Goal: Task Accomplishment & Management: Use online tool/utility

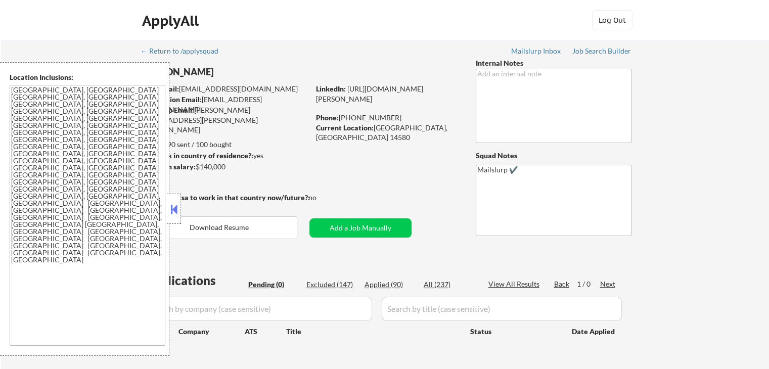
click at [171, 210] on button at bounding box center [173, 209] width 11 height 15
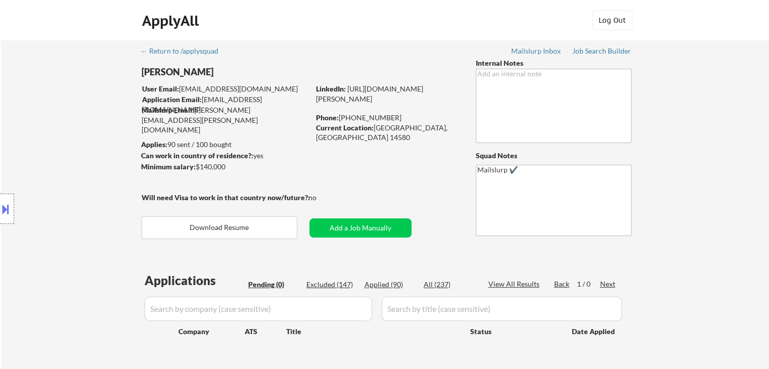
click at [86, 160] on div "Location Inclusions: [GEOGRAPHIC_DATA], [GEOGRAPHIC_DATA] [GEOGRAPHIC_DATA], [G…" at bounding box center [90, 209] width 181 height 294
click at [81, 117] on div "Location Inclusions: [GEOGRAPHIC_DATA], [GEOGRAPHIC_DATA] [GEOGRAPHIC_DATA], [G…" at bounding box center [90, 209] width 181 height 294
click at [81, 116] on div "Location Inclusions: [GEOGRAPHIC_DATA], [GEOGRAPHIC_DATA] [GEOGRAPHIC_DATA], [G…" at bounding box center [90, 209] width 181 height 294
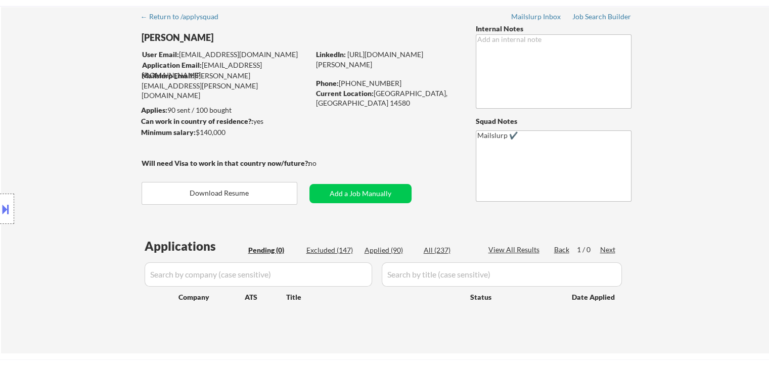
scroll to position [51, 0]
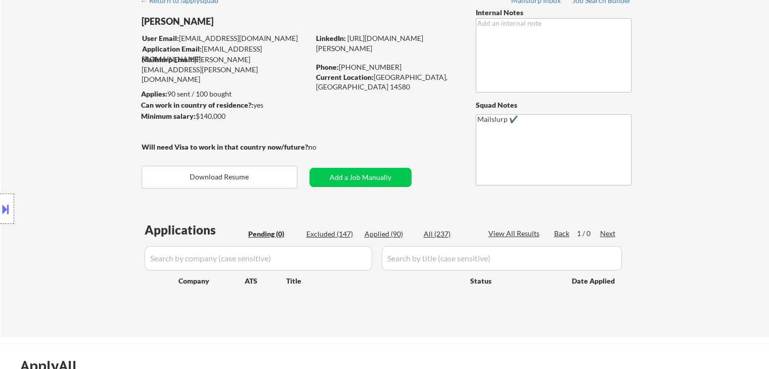
click at [80, 116] on div "Location Inclusions: [GEOGRAPHIC_DATA], [GEOGRAPHIC_DATA] [GEOGRAPHIC_DATA], [G…" at bounding box center [90, 209] width 181 height 294
click at [78, 114] on div "Location Inclusions: [GEOGRAPHIC_DATA], [GEOGRAPHIC_DATA] [GEOGRAPHIC_DATA], [G…" at bounding box center [90, 209] width 181 height 294
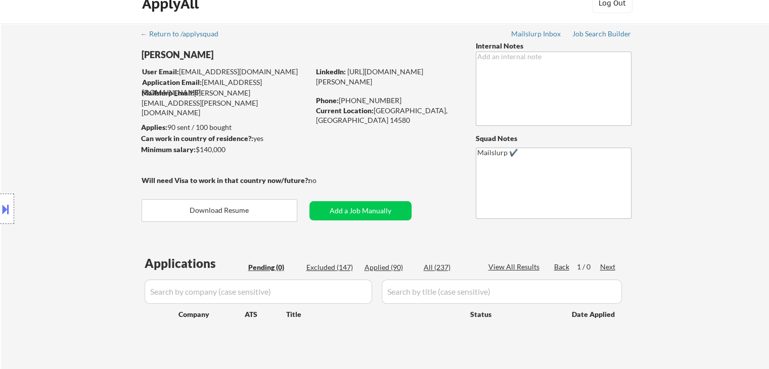
scroll to position [0, 0]
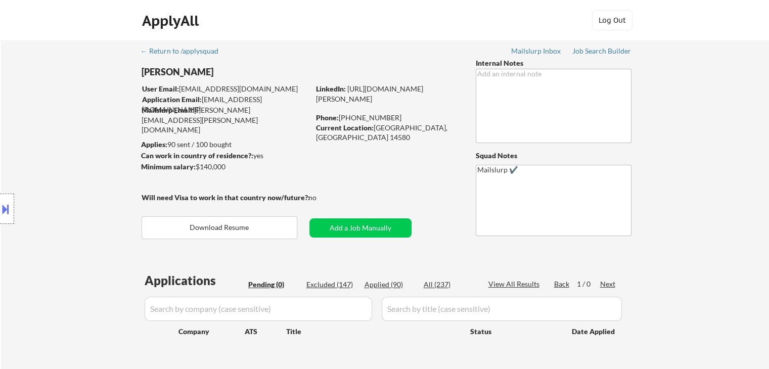
click at [72, 113] on div "Location Inclusions: [GEOGRAPHIC_DATA], [GEOGRAPHIC_DATA] [GEOGRAPHIC_DATA], [G…" at bounding box center [90, 209] width 181 height 294
click at [72, 112] on div "Location Inclusions: [GEOGRAPHIC_DATA], [GEOGRAPHIC_DATA] [GEOGRAPHIC_DATA], [G…" at bounding box center [90, 209] width 181 height 294
click at [65, 99] on div "Location Inclusions: [GEOGRAPHIC_DATA], [GEOGRAPHIC_DATA] [GEOGRAPHIC_DATA], [G…" at bounding box center [90, 209] width 181 height 294
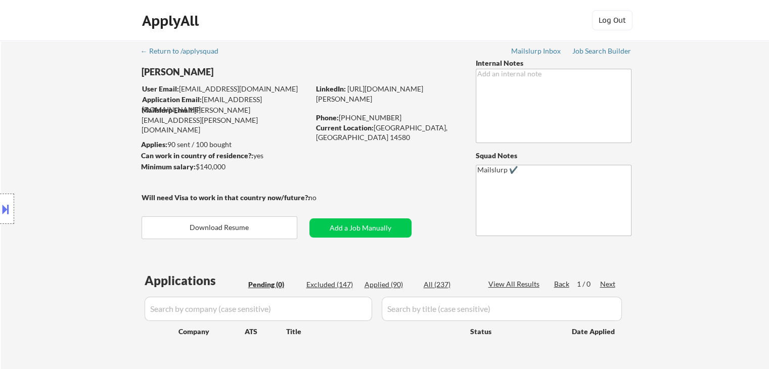
click at [65, 99] on div "Location Inclusions: [GEOGRAPHIC_DATA], [GEOGRAPHIC_DATA] [GEOGRAPHIC_DATA], [G…" at bounding box center [90, 209] width 181 height 294
click at [51, 114] on div "Location Inclusions: [GEOGRAPHIC_DATA], [GEOGRAPHIC_DATA] [GEOGRAPHIC_DATA], [G…" at bounding box center [90, 209] width 181 height 294
click at [51, 113] on div "Location Inclusions: [GEOGRAPHIC_DATA], [GEOGRAPHIC_DATA] [GEOGRAPHIC_DATA], [G…" at bounding box center [90, 209] width 181 height 294
click at [35, 122] on div "Location Inclusions: [GEOGRAPHIC_DATA], [GEOGRAPHIC_DATA] [GEOGRAPHIC_DATA], [G…" at bounding box center [90, 209] width 181 height 294
click at [35, 125] on div "Location Inclusions: [GEOGRAPHIC_DATA], [GEOGRAPHIC_DATA] [GEOGRAPHIC_DATA], [G…" at bounding box center [90, 209] width 181 height 294
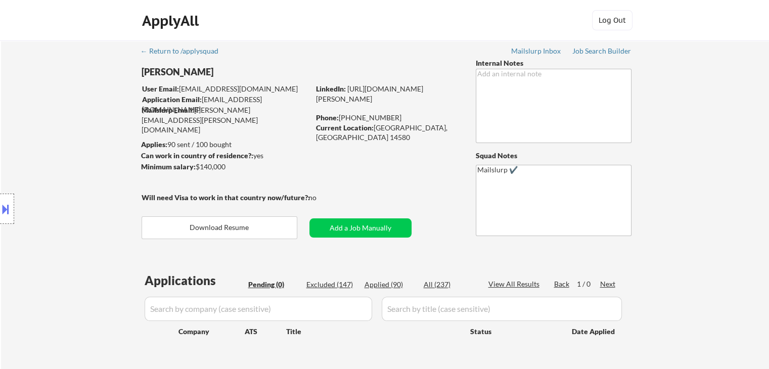
click at [27, 133] on div "Location Inclusions: [GEOGRAPHIC_DATA], [GEOGRAPHIC_DATA] [GEOGRAPHIC_DATA], [G…" at bounding box center [90, 209] width 181 height 294
click at [73, 149] on div "Location Inclusions: [GEOGRAPHIC_DATA], [GEOGRAPHIC_DATA] [GEOGRAPHIC_DATA], [G…" at bounding box center [90, 209] width 181 height 294
click at [587, 54] on div "Job Search Builder" at bounding box center [601, 51] width 59 height 7
click at [61, 145] on div "Location Inclusions: [GEOGRAPHIC_DATA], [GEOGRAPHIC_DATA] [GEOGRAPHIC_DATA], [G…" at bounding box center [90, 209] width 181 height 294
drag, startPoint x: 57, startPoint y: 154, endPoint x: 62, endPoint y: 147, distance: 9.1
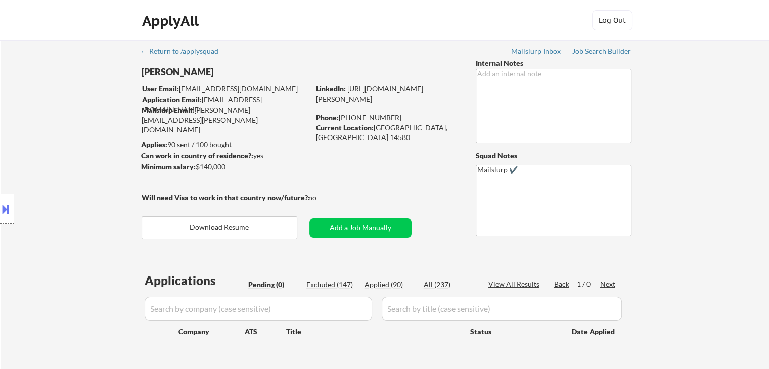
click at [59, 151] on div "Location Inclusions: [GEOGRAPHIC_DATA], [GEOGRAPHIC_DATA] [GEOGRAPHIC_DATA], [G…" at bounding box center [90, 209] width 181 height 294
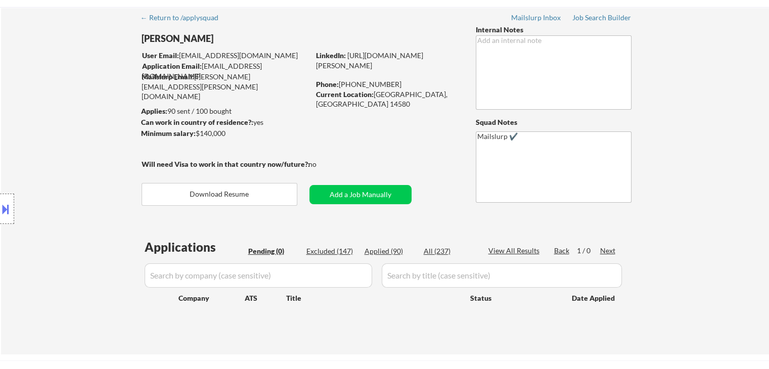
scroll to position [51, 0]
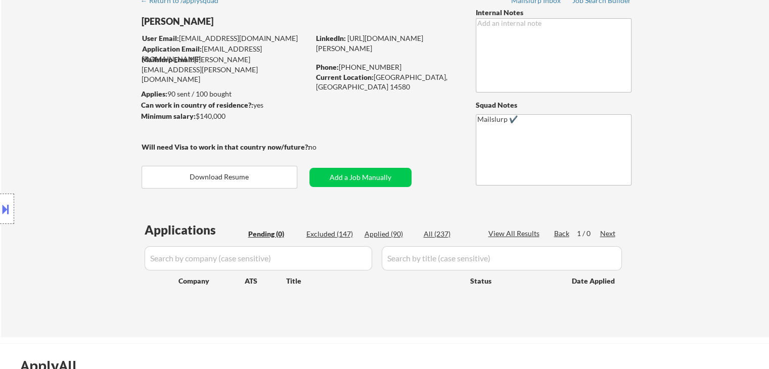
click at [48, 144] on div "Location Inclusions: [GEOGRAPHIC_DATA], [GEOGRAPHIC_DATA] [GEOGRAPHIC_DATA], [G…" at bounding box center [90, 209] width 181 height 294
click at [45, 126] on div "Location Inclusions: [GEOGRAPHIC_DATA], [GEOGRAPHIC_DATA] [GEOGRAPHIC_DATA], [G…" at bounding box center [90, 209] width 181 height 294
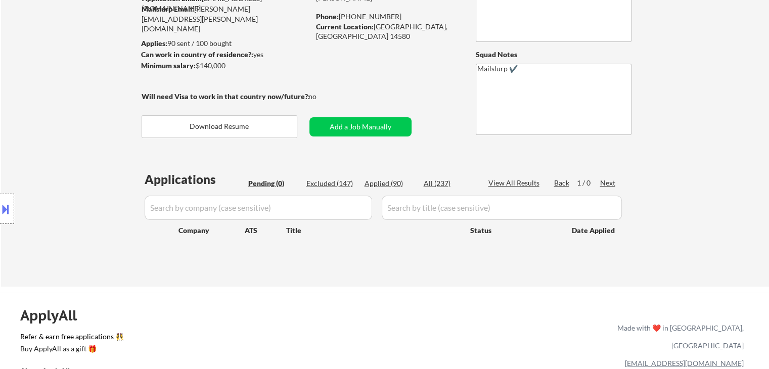
click at [44, 126] on div "Location Inclusions: [GEOGRAPHIC_DATA], [GEOGRAPHIC_DATA] [GEOGRAPHIC_DATA], [G…" at bounding box center [90, 209] width 181 height 294
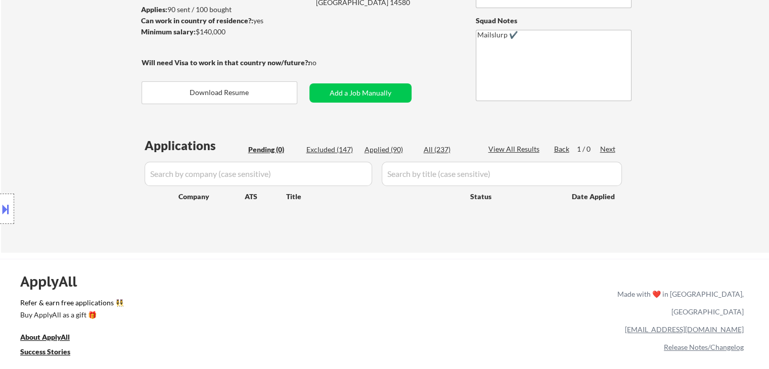
scroll to position [152, 0]
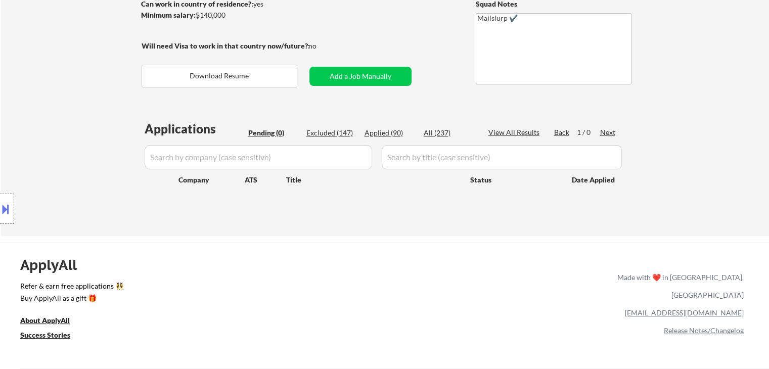
click at [72, 95] on div "Location Inclusions: [GEOGRAPHIC_DATA], [GEOGRAPHIC_DATA] [GEOGRAPHIC_DATA], [G…" at bounding box center [90, 209] width 181 height 294
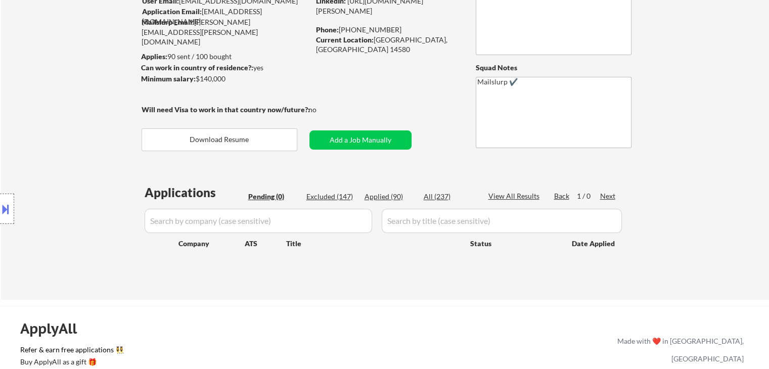
scroll to position [51, 0]
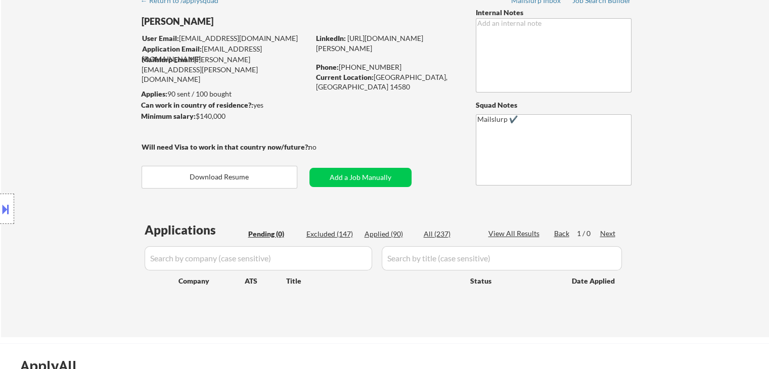
click at [78, 124] on div "Location Inclusions: [GEOGRAPHIC_DATA], [GEOGRAPHIC_DATA] [GEOGRAPHIC_DATA], [G…" at bounding box center [90, 209] width 181 height 294
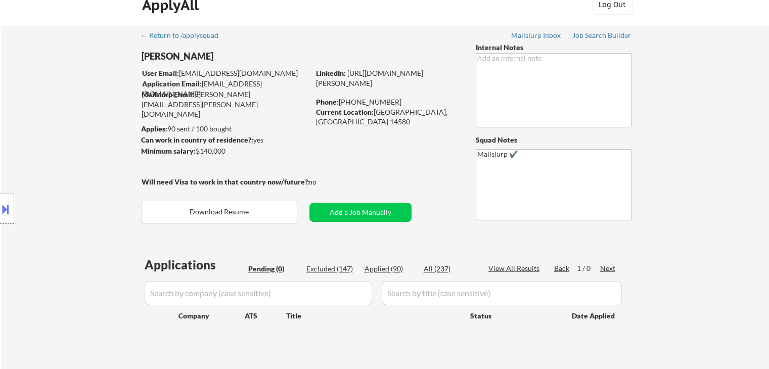
scroll to position [0, 0]
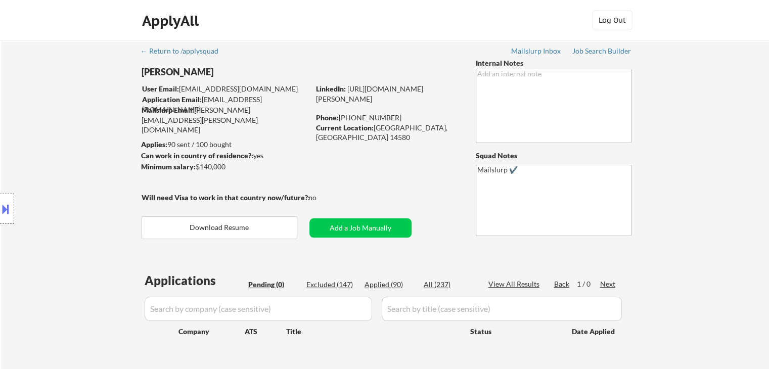
drag, startPoint x: 79, startPoint y: 126, endPoint x: 114, endPoint y: 126, distance: 34.9
click at [88, 126] on div "Location Inclusions: [GEOGRAPHIC_DATA], [GEOGRAPHIC_DATA] [GEOGRAPHIC_DATA], [G…" at bounding box center [90, 209] width 181 height 294
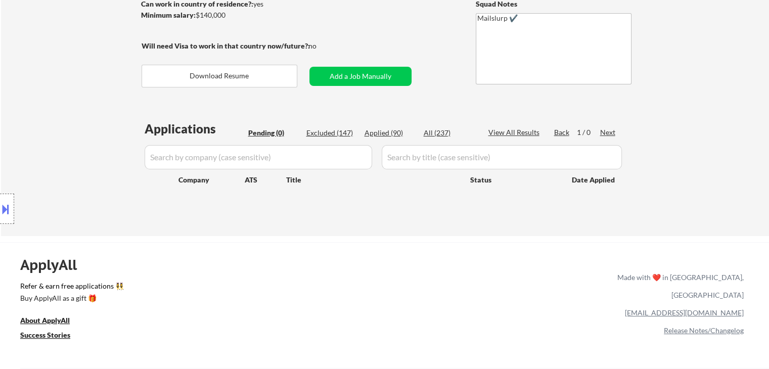
drag, startPoint x: 118, startPoint y: 132, endPoint x: 179, endPoint y: 104, distance: 67.4
click at [121, 129] on div "Location Inclusions: [GEOGRAPHIC_DATA], [GEOGRAPHIC_DATA] [GEOGRAPHIC_DATA], [G…" at bounding box center [90, 209] width 181 height 294
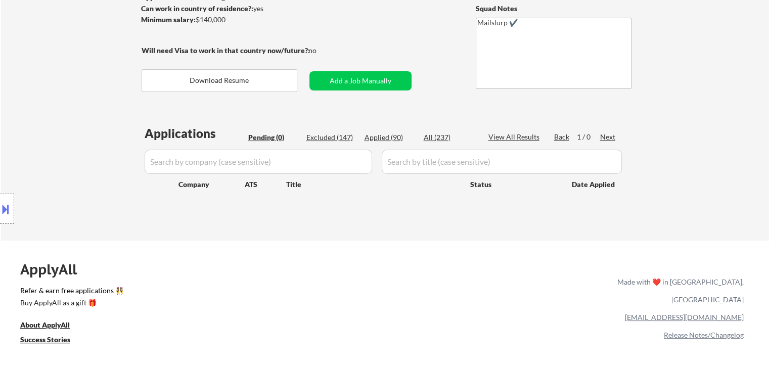
scroll to position [51, 0]
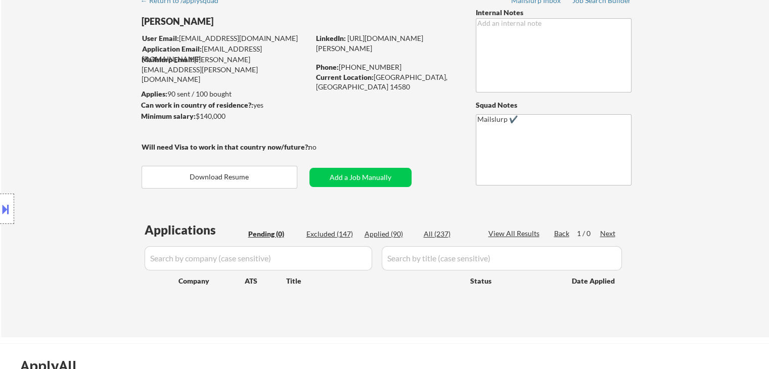
click at [26, 120] on div "Location Inclusions: [GEOGRAPHIC_DATA], [GEOGRAPHIC_DATA] [GEOGRAPHIC_DATA], [G…" at bounding box center [90, 209] width 181 height 294
click at [16, 112] on div "Location Inclusions: [GEOGRAPHIC_DATA], [GEOGRAPHIC_DATA] [GEOGRAPHIC_DATA], [G…" at bounding box center [90, 209] width 181 height 294
click at [13, 108] on div "Location Inclusions: [GEOGRAPHIC_DATA], [GEOGRAPHIC_DATA] [GEOGRAPHIC_DATA], [G…" at bounding box center [90, 209] width 181 height 294
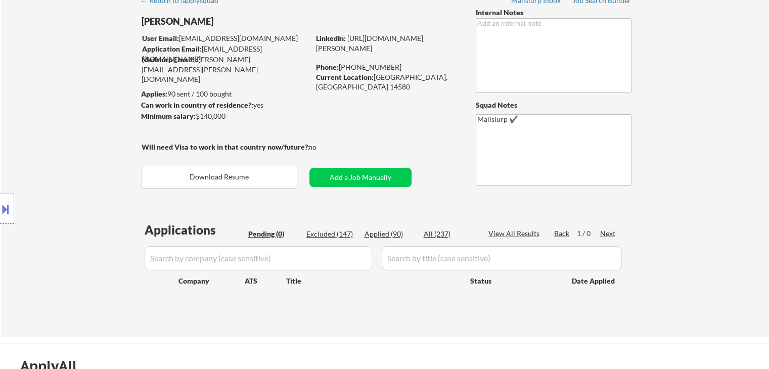
click at [13, 108] on div "Location Inclusions: [GEOGRAPHIC_DATA], [GEOGRAPHIC_DATA] [GEOGRAPHIC_DATA], [G…" at bounding box center [90, 209] width 181 height 294
click at [14, 108] on div "Location Inclusions: [GEOGRAPHIC_DATA], [GEOGRAPHIC_DATA] [GEOGRAPHIC_DATA], [G…" at bounding box center [90, 209] width 181 height 294
drag, startPoint x: 231, startPoint y: 117, endPoint x: 129, endPoint y: 93, distance: 104.4
click at [129, 93] on body "← Return to /applysquad Mailslurp Inbox Job Search Builder [PERSON_NAME] User E…" at bounding box center [384, 133] width 769 height 369
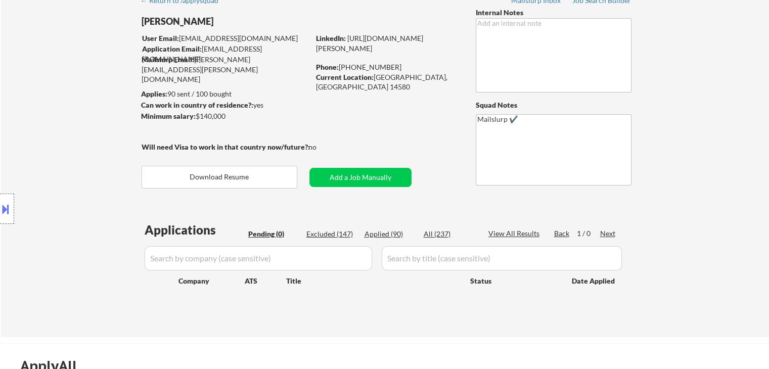
click at [101, 101] on div "Location Inclusions: [GEOGRAPHIC_DATA], [GEOGRAPHIC_DATA] [GEOGRAPHIC_DATA], [G…" at bounding box center [90, 209] width 181 height 294
click at [38, 125] on div "Location Inclusions: [GEOGRAPHIC_DATA], [GEOGRAPHIC_DATA] [GEOGRAPHIC_DATA], [G…" at bounding box center [90, 209] width 181 height 294
click at [37, 125] on div "Location Inclusions: [GEOGRAPHIC_DATA], [GEOGRAPHIC_DATA] [GEOGRAPHIC_DATA], [G…" at bounding box center [90, 209] width 181 height 294
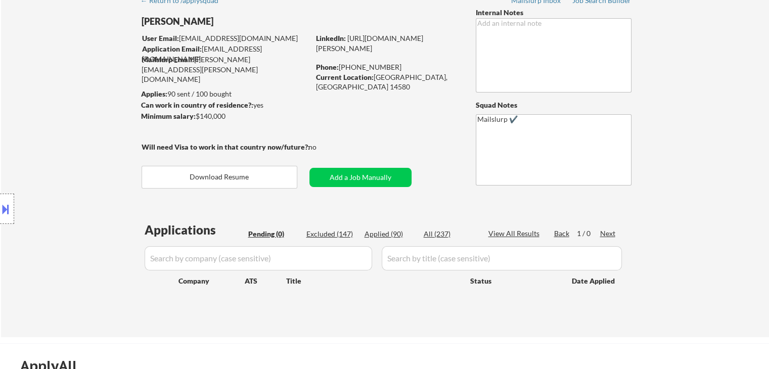
drag, startPoint x: 195, startPoint y: 113, endPoint x: 228, endPoint y: 112, distance: 32.4
click at [228, 112] on div "Minimum salary: $140,000" at bounding box center [225, 116] width 168 height 10
click at [77, 119] on div "Location Inclusions: [GEOGRAPHIC_DATA], [GEOGRAPHIC_DATA] [GEOGRAPHIC_DATA], [G…" at bounding box center [90, 209] width 181 height 294
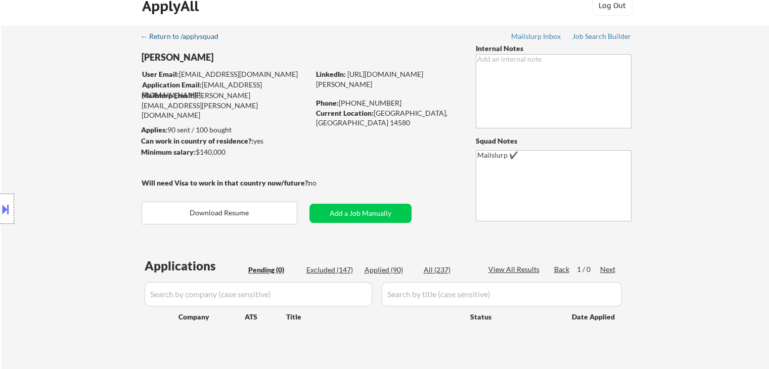
scroll to position [0, 0]
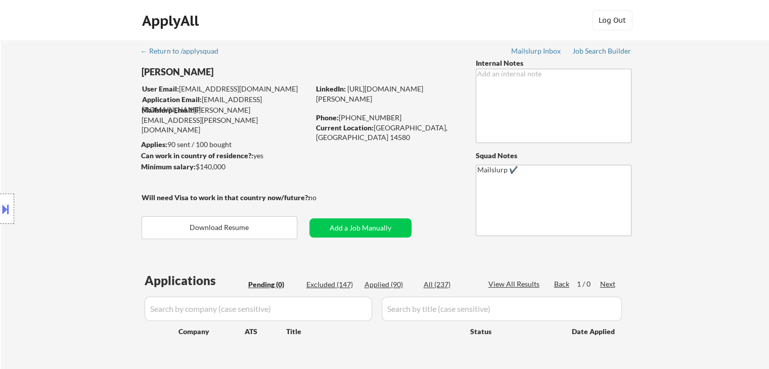
click at [49, 108] on div "Location Inclusions: [GEOGRAPHIC_DATA], [GEOGRAPHIC_DATA] [GEOGRAPHIC_DATA], [G…" at bounding box center [90, 209] width 181 height 294
click at [47, 124] on div "Location Inclusions: [GEOGRAPHIC_DATA], [GEOGRAPHIC_DATA] [GEOGRAPHIC_DATA], [G…" at bounding box center [90, 209] width 181 height 294
click at [0, 71] on div "Location Inclusions: [GEOGRAPHIC_DATA], [GEOGRAPHIC_DATA] [GEOGRAPHIC_DATA], [G…" at bounding box center [90, 209] width 181 height 294
drag, startPoint x: 31, startPoint y: 84, endPoint x: 37, endPoint y: 113, distance: 29.6
click at [33, 85] on div "Location Inclusions: [GEOGRAPHIC_DATA], [GEOGRAPHIC_DATA] [GEOGRAPHIC_DATA], [G…" at bounding box center [90, 209] width 181 height 294
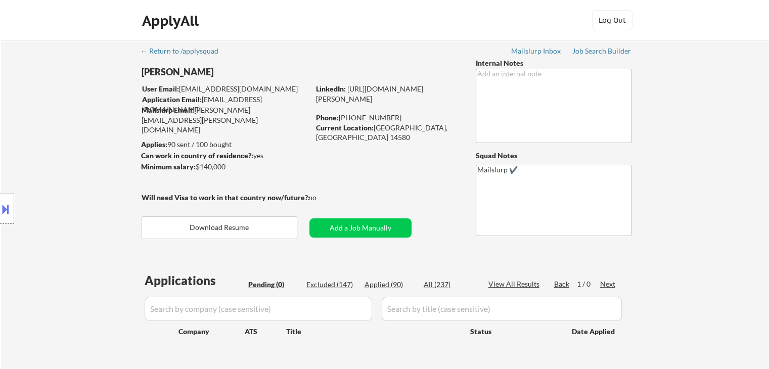
drag, startPoint x: 26, startPoint y: 136, endPoint x: 31, endPoint y: 141, distance: 7.2
click at [28, 136] on div "Location Inclusions: [GEOGRAPHIC_DATA], [GEOGRAPHIC_DATA] [GEOGRAPHIC_DATA], [G…" at bounding box center [90, 209] width 181 height 294
click at [32, 142] on div "Location Inclusions: [GEOGRAPHIC_DATA], [GEOGRAPHIC_DATA] [GEOGRAPHIC_DATA], [G…" at bounding box center [90, 209] width 181 height 294
click at [33, 138] on div "Location Inclusions: [GEOGRAPHIC_DATA], [GEOGRAPHIC_DATA] [GEOGRAPHIC_DATA], [G…" at bounding box center [90, 209] width 181 height 294
click at [33, 137] on div "Location Inclusions: [GEOGRAPHIC_DATA], [GEOGRAPHIC_DATA] [GEOGRAPHIC_DATA], [G…" at bounding box center [90, 209] width 181 height 294
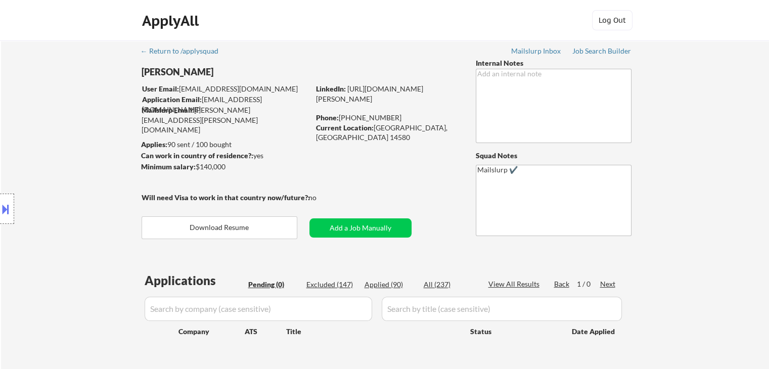
click at [33, 137] on div "Location Inclusions: [GEOGRAPHIC_DATA], [GEOGRAPHIC_DATA] [GEOGRAPHIC_DATA], [G…" at bounding box center [90, 209] width 181 height 294
click at [30, 145] on div "Location Inclusions: [GEOGRAPHIC_DATA], [GEOGRAPHIC_DATA] [GEOGRAPHIC_DATA], [G…" at bounding box center [90, 209] width 181 height 294
click at [18, 102] on div "Location Inclusions: [GEOGRAPHIC_DATA], [GEOGRAPHIC_DATA] [GEOGRAPHIC_DATA], [G…" at bounding box center [90, 209] width 181 height 294
click at [19, 102] on div "Location Inclusions: [GEOGRAPHIC_DATA], [GEOGRAPHIC_DATA] [GEOGRAPHIC_DATA], [G…" at bounding box center [90, 209] width 181 height 294
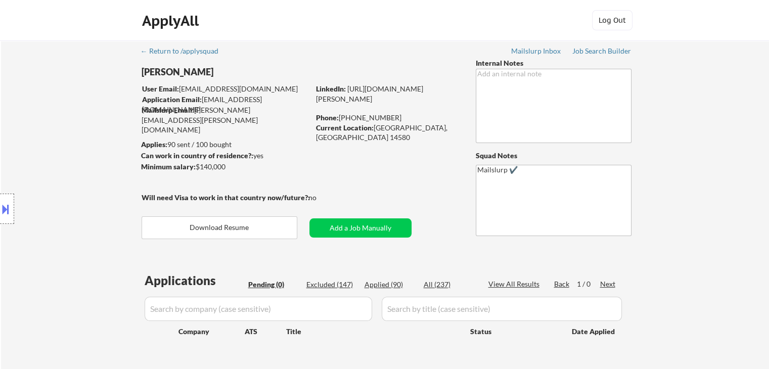
click at [19, 102] on div "Location Inclusions: [GEOGRAPHIC_DATA], [GEOGRAPHIC_DATA] [GEOGRAPHIC_DATA], [G…" at bounding box center [90, 209] width 181 height 294
click at [42, 126] on div "Location Inclusions: [GEOGRAPHIC_DATA], [GEOGRAPHIC_DATA] [GEOGRAPHIC_DATA], [G…" at bounding box center [90, 209] width 181 height 294
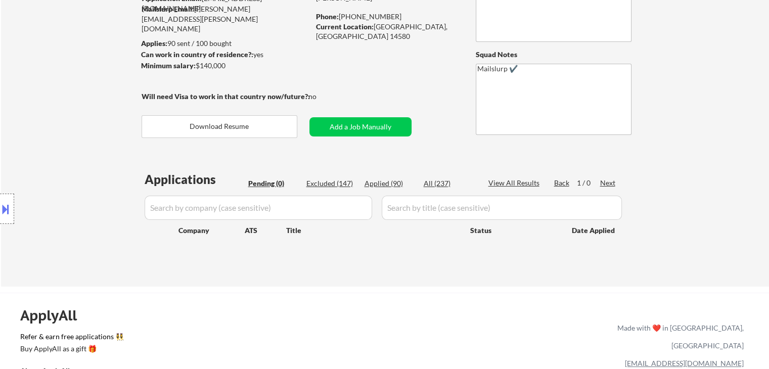
click at [58, 153] on div "Location Inclusions: [GEOGRAPHIC_DATA], [GEOGRAPHIC_DATA] [GEOGRAPHIC_DATA], [G…" at bounding box center [90, 209] width 181 height 294
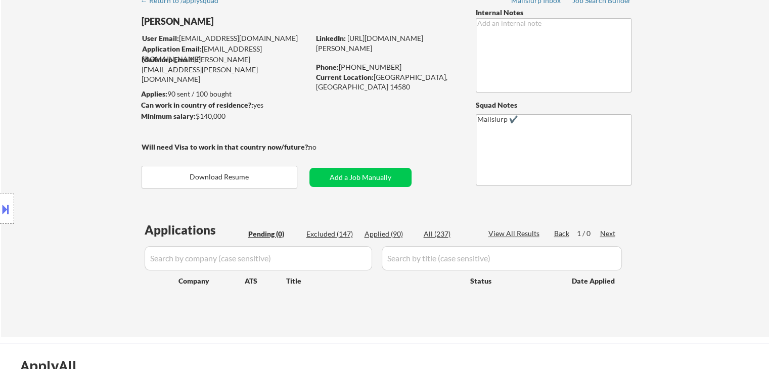
click at [54, 156] on div "Location Inclusions: [GEOGRAPHIC_DATA], [GEOGRAPHIC_DATA] [GEOGRAPHIC_DATA], [G…" at bounding box center [90, 209] width 181 height 294
click at [47, 142] on div "Location Inclusions: [GEOGRAPHIC_DATA], [GEOGRAPHIC_DATA] [GEOGRAPHIC_DATA], [G…" at bounding box center [90, 209] width 181 height 294
drag, startPoint x: 47, startPoint y: 143, endPoint x: 53, endPoint y: 146, distance: 7.2
click at [48, 143] on div "Location Inclusions: [GEOGRAPHIC_DATA], [GEOGRAPHIC_DATA] [GEOGRAPHIC_DATA], [G…" at bounding box center [90, 209] width 181 height 294
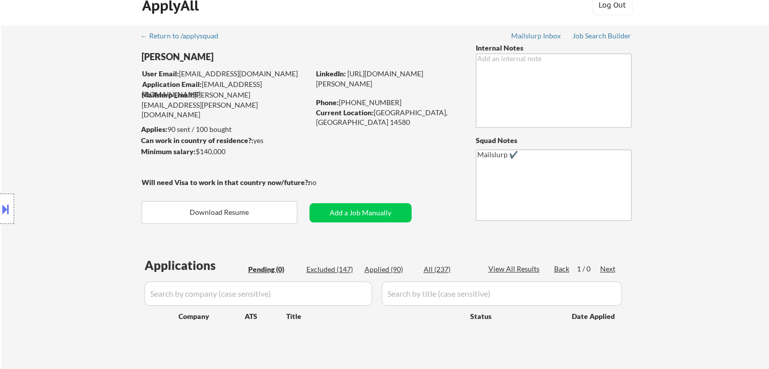
scroll to position [0, 0]
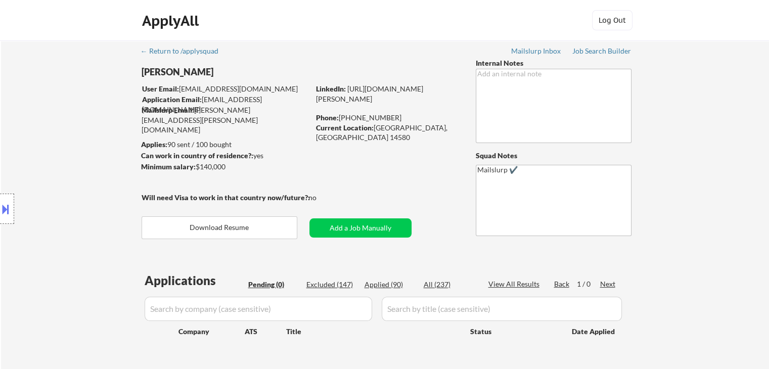
click at [84, 144] on div "Location Inclusions: [GEOGRAPHIC_DATA], [GEOGRAPHIC_DATA] [GEOGRAPHIC_DATA], [G…" at bounding box center [90, 209] width 181 height 294
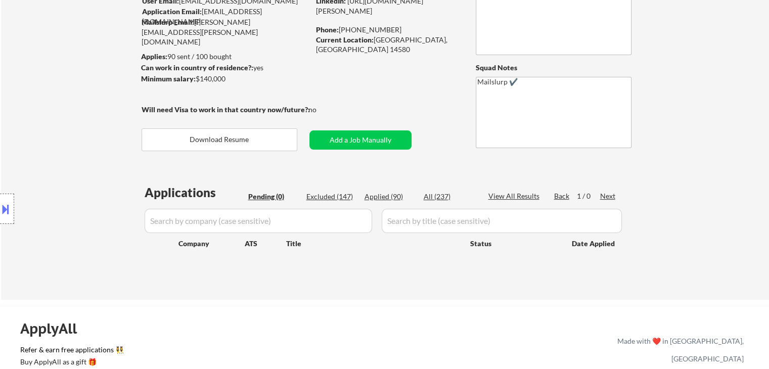
scroll to position [101, 0]
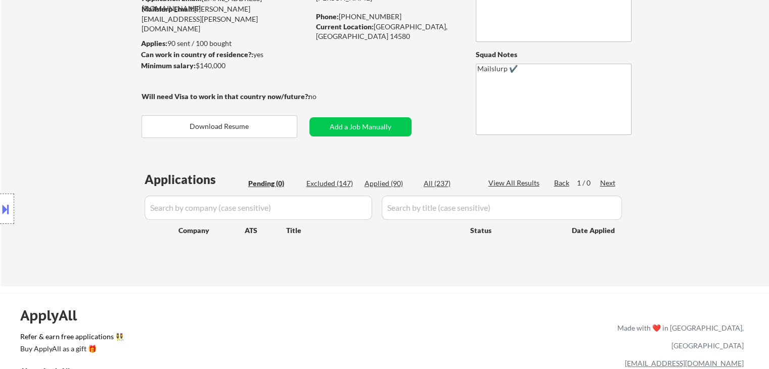
click at [0, 95] on div "Location Inclusions: [GEOGRAPHIC_DATA], [GEOGRAPHIC_DATA] [GEOGRAPHIC_DATA], [G…" at bounding box center [90, 209] width 181 height 294
click at [5, 101] on div "Location Inclusions: [GEOGRAPHIC_DATA], [GEOGRAPHIC_DATA] [GEOGRAPHIC_DATA], [G…" at bounding box center [90, 209] width 181 height 294
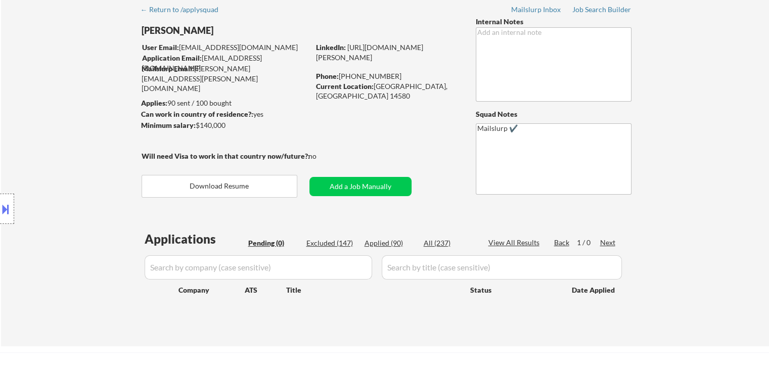
scroll to position [0, 0]
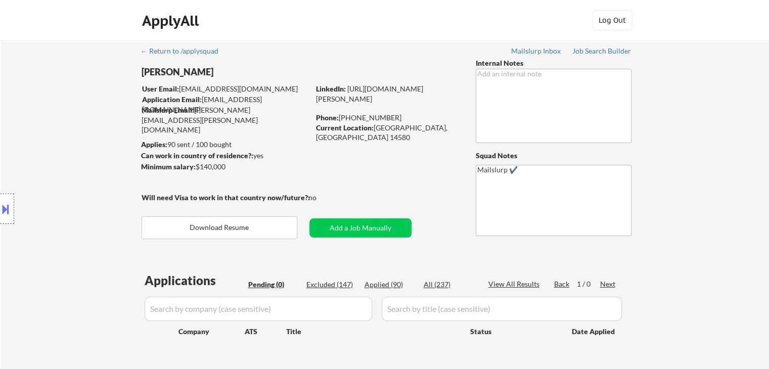
click at [39, 108] on div "Location Inclusions: [GEOGRAPHIC_DATA], [GEOGRAPHIC_DATA] [GEOGRAPHIC_DATA], [G…" at bounding box center [90, 209] width 181 height 294
click at [44, 116] on div "Location Inclusions: [GEOGRAPHIC_DATA], [GEOGRAPHIC_DATA] [GEOGRAPHIC_DATA], [G…" at bounding box center [90, 209] width 181 height 294
drag, startPoint x: 89, startPoint y: 152, endPoint x: 96, endPoint y: 154, distance: 6.4
click at [91, 154] on div "Location Inclusions: [GEOGRAPHIC_DATA], [GEOGRAPHIC_DATA] [GEOGRAPHIC_DATA], [G…" at bounding box center [90, 209] width 181 height 294
click at [69, 140] on div "Location Inclusions: [GEOGRAPHIC_DATA], [GEOGRAPHIC_DATA] [GEOGRAPHIC_DATA], [G…" at bounding box center [90, 209] width 181 height 294
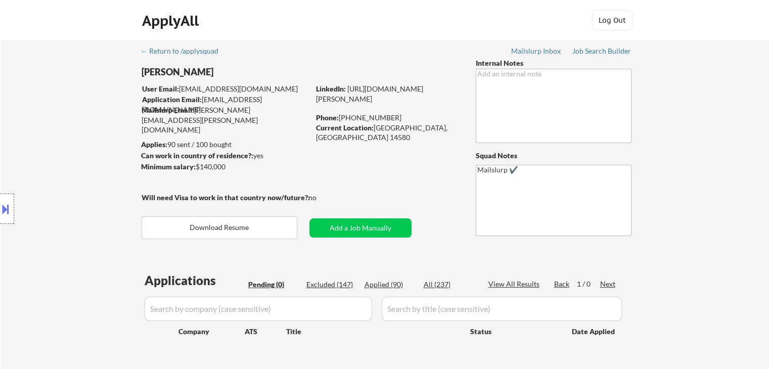
click at [73, 187] on div "Location Inclusions: [GEOGRAPHIC_DATA], [GEOGRAPHIC_DATA] [GEOGRAPHIC_DATA], [G…" at bounding box center [90, 209] width 181 height 294
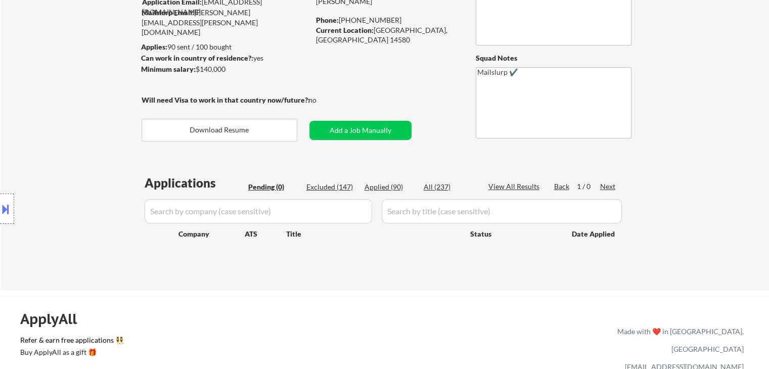
scroll to position [152, 0]
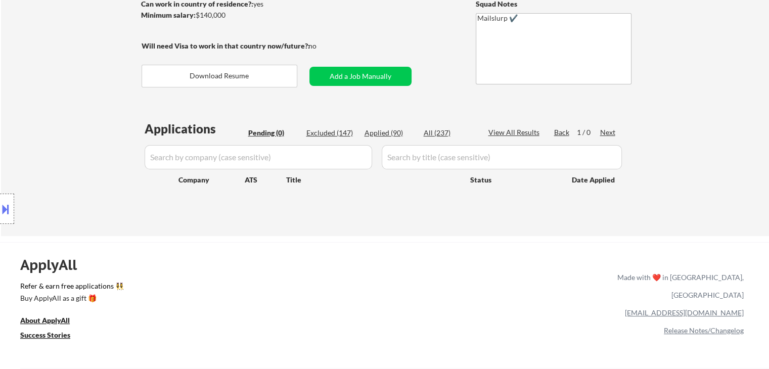
drag, startPoint x: 24, startPoint y: 81, endPoint x: 227, endPoint y: 71, distance: 202.5
click at [23, 80] on div "Location Inclusions: [GEOGRAPHIC_DATA], [GEOGRAPHIC_DATA] [GEOGRAPHIC_DATA], [G…" at bounding box center [90, 209] width 181 height 294
